Goal: Information Seeking & Learning: Learn about a topic

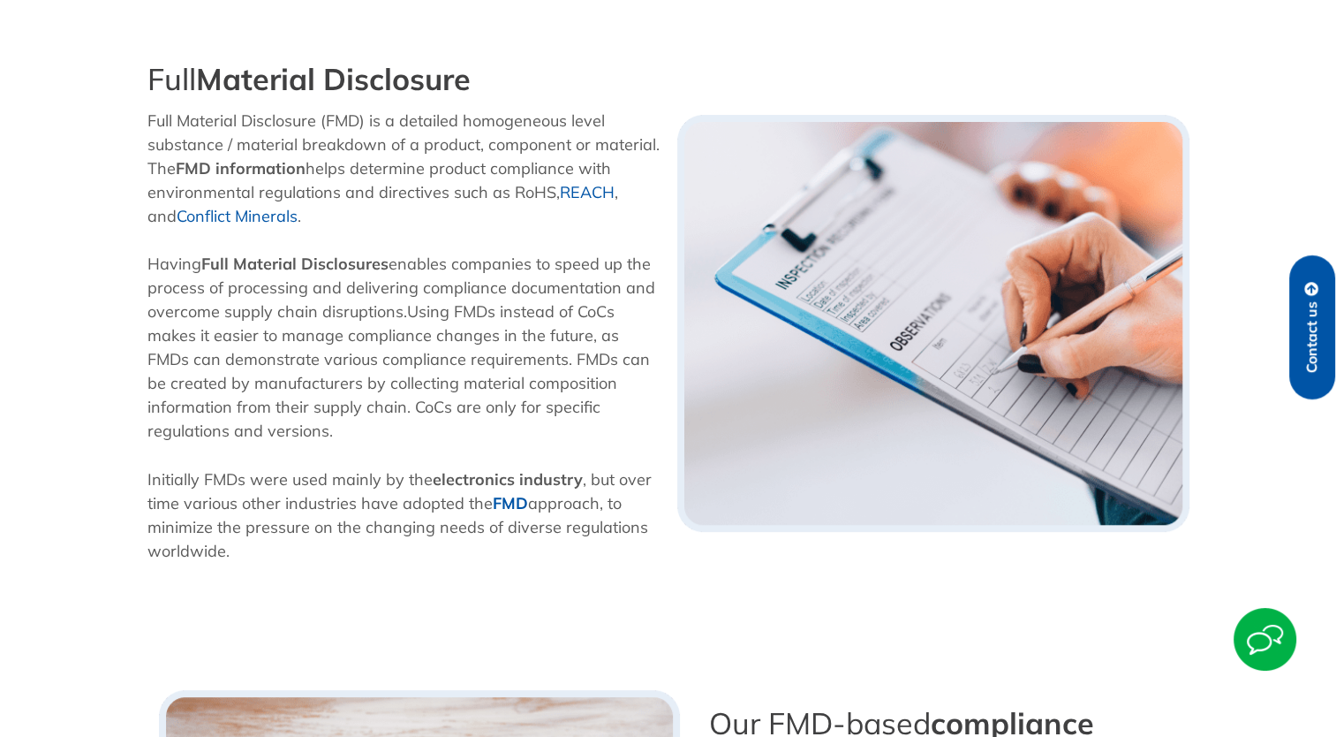
scroll to position [434, 0]
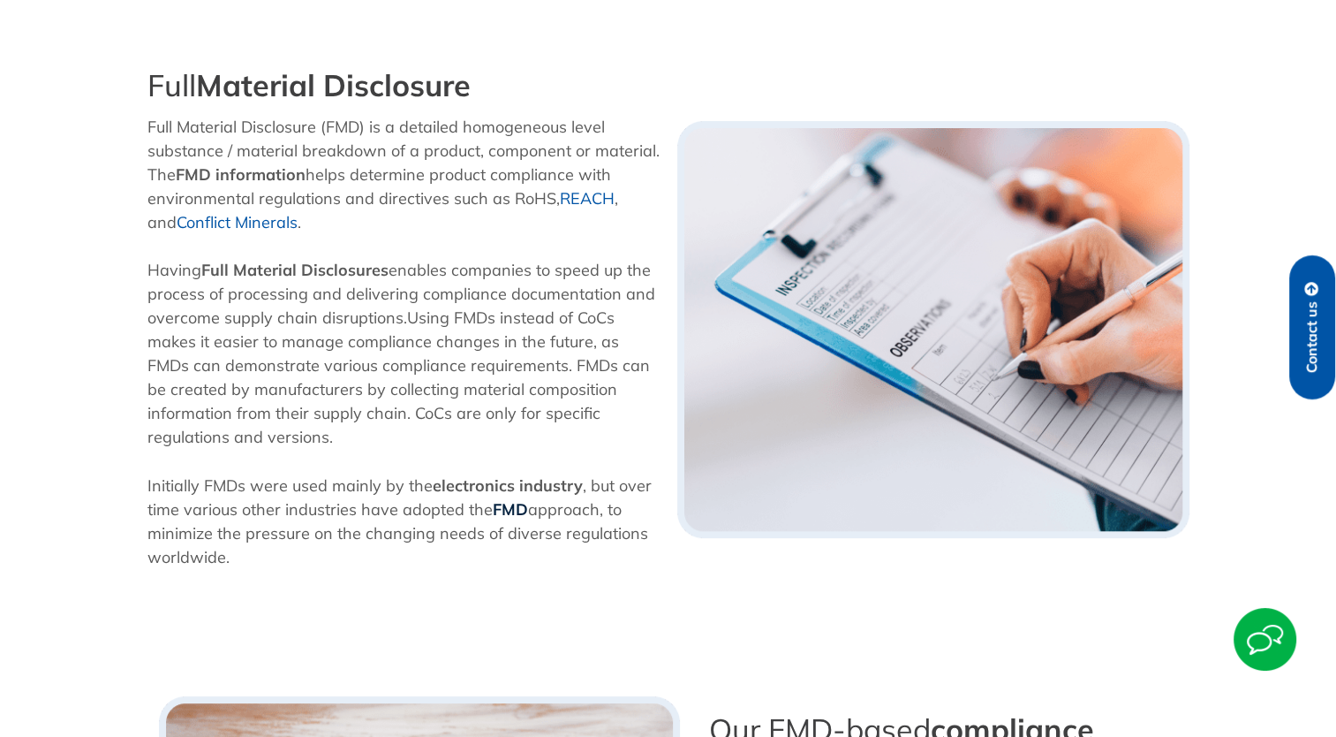
click at [514, 510] on b "FMD" at bounding box center [510, 509] width 35 height 20
